Goal: Check status: Check status

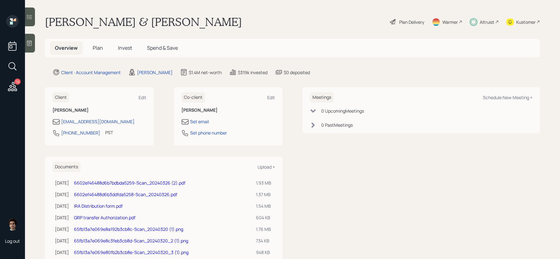
click at [129, 52] on h5 "Invest" at bounding box center [125, 47] width 24 height 13
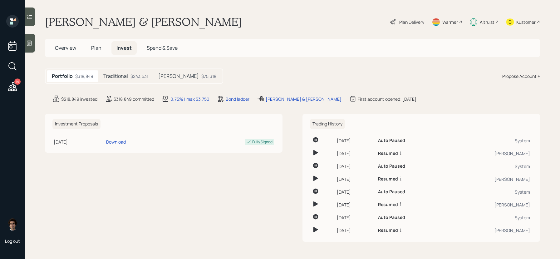
click at [135, 75] on div "$243,531" at bounding box center [140, 76] width 18 height 7
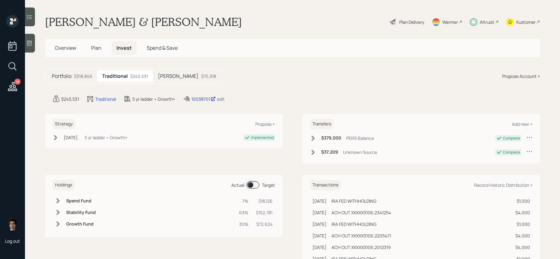
click at [200, 98] on div "10038701" at bounding box center [203, 99] width 24 height 7
